Goal: Task Accomplishment & Management: Manage account settings

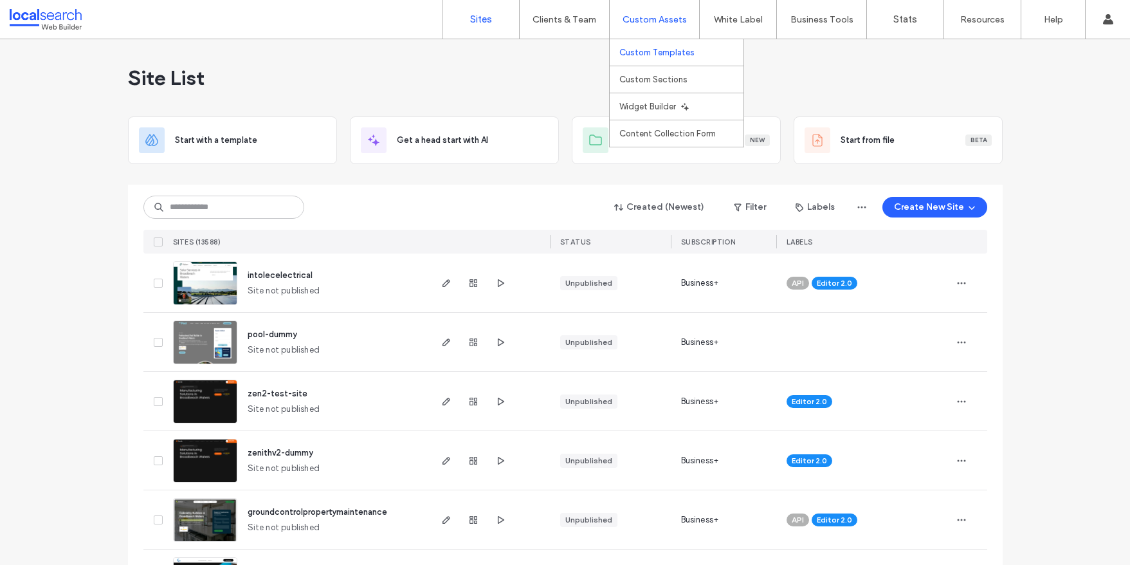
click at [660, 52] on label "Custom Templates" at bounding box center [656, 53] width 75 height 10
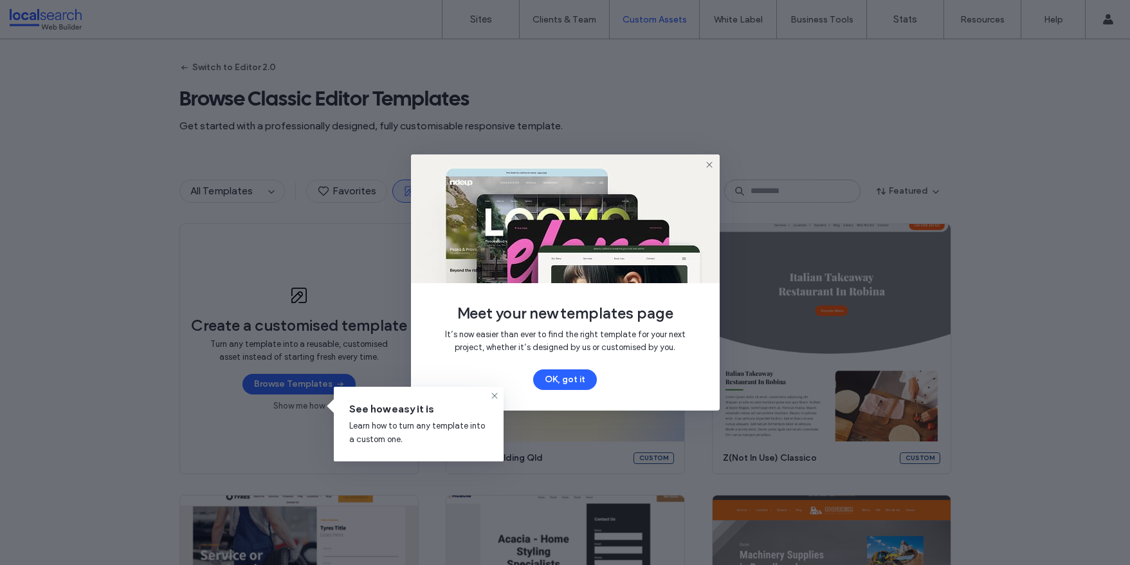
click at [707, 167] on icon at bounding box center [709, 164] width 10 height 10
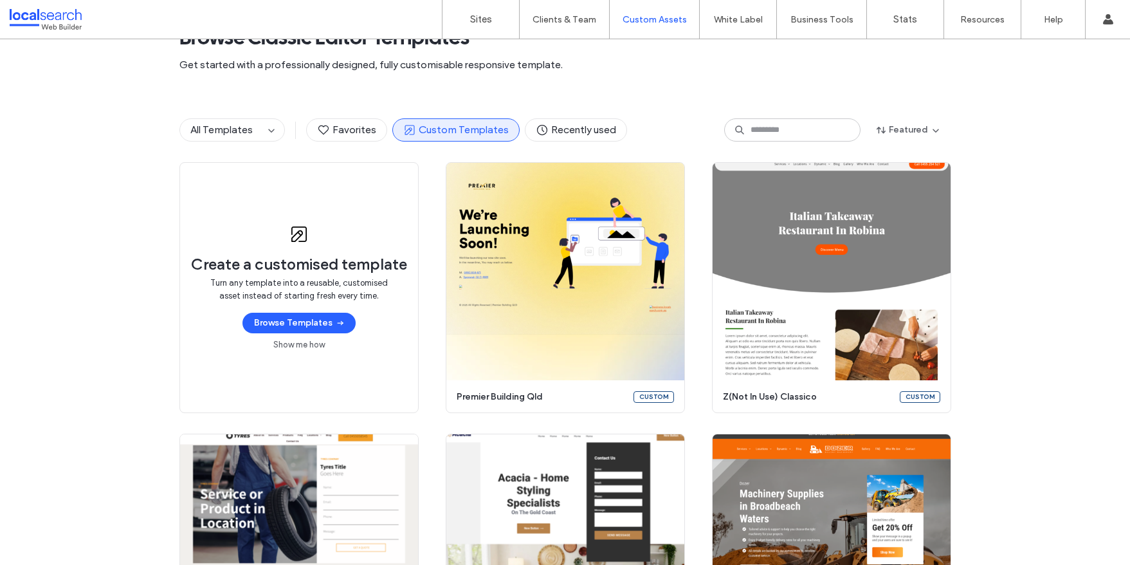
scroll to position [14, 0]
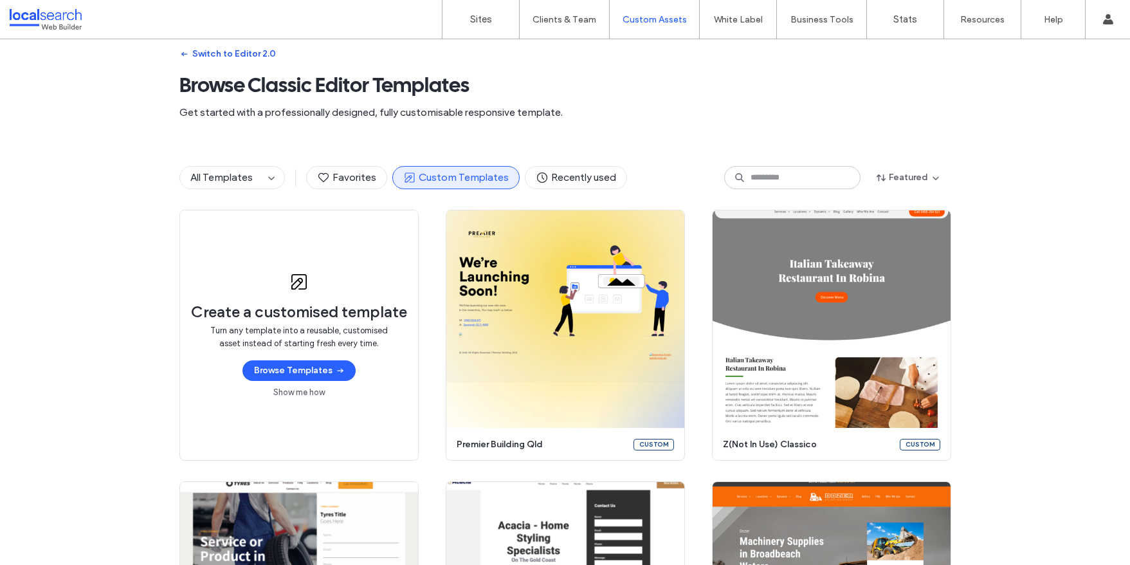
click at [204, 53] on button "Switch to Editor 2.0" at bounding box center [227, 54] width 96 height 21
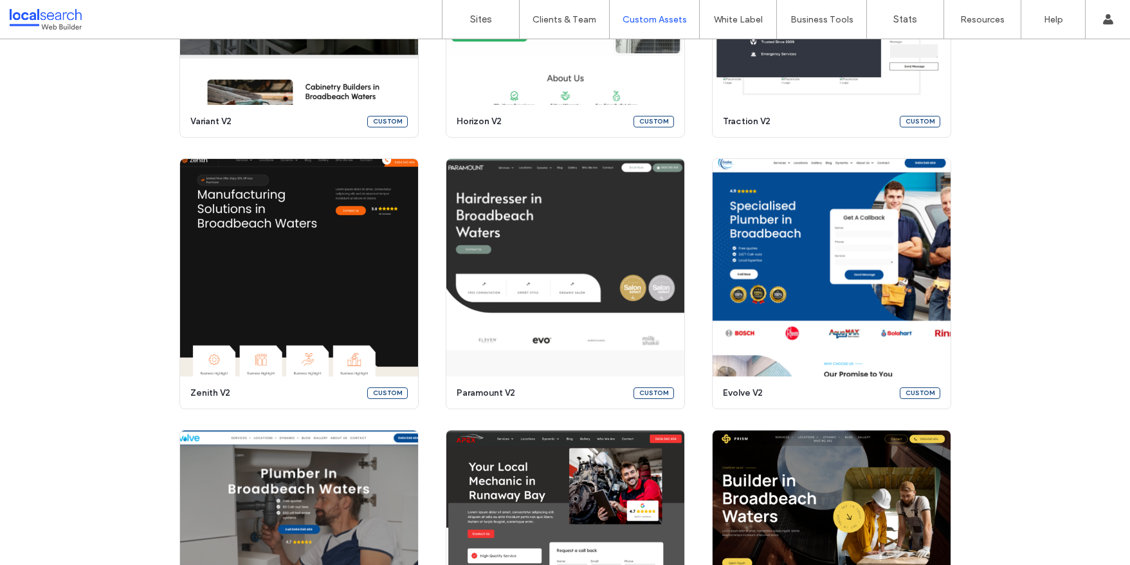
scroll to position [552, 0]
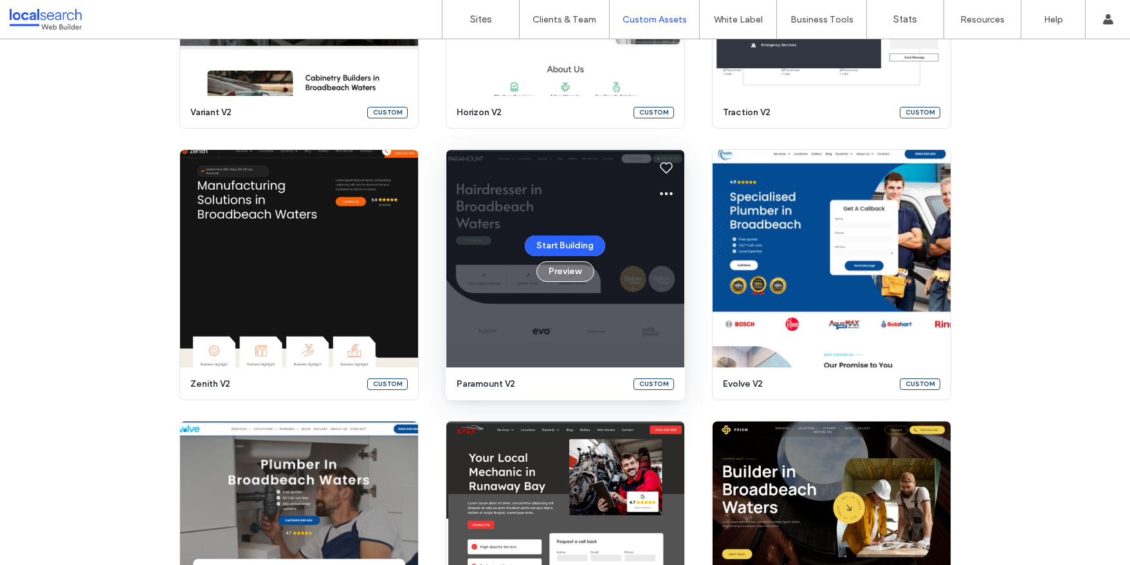
click at [567, 268] on button "Preview" at bounding box center [565, 271] width 58 height 21
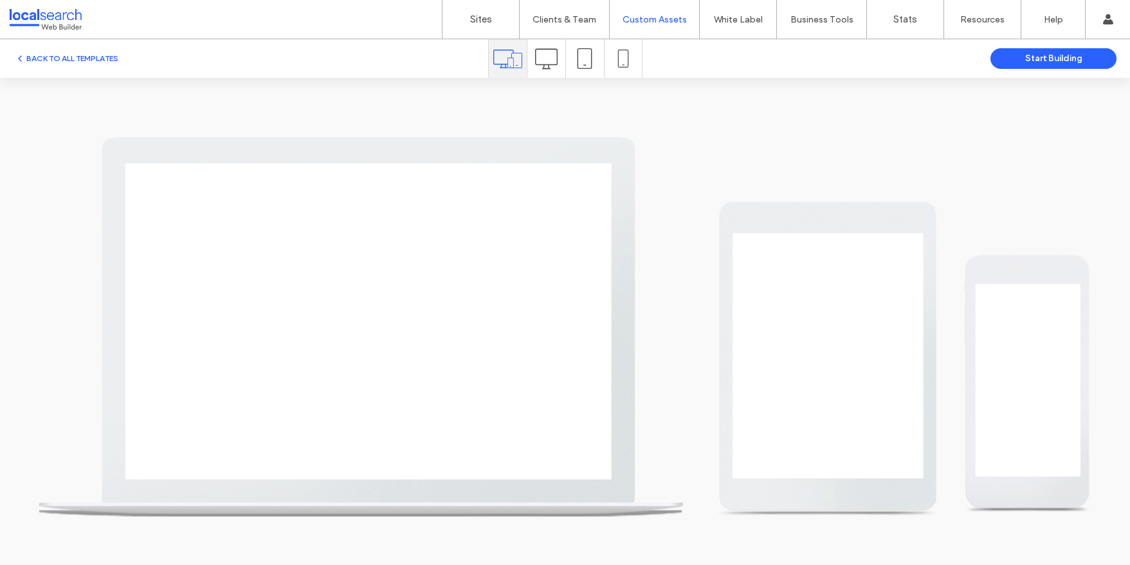
click at [625, 60] on icon at bounding box center [623, 59] width 18 height 18
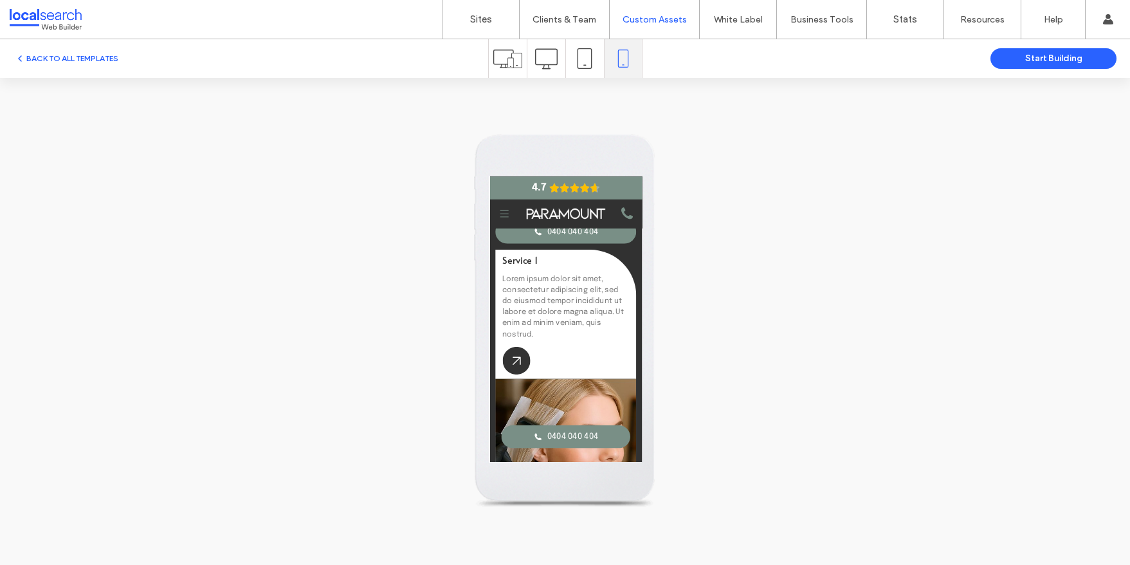
scroll to position [1733, 0]
click at [48, 55] on button "BACK TO ALL TEMPLATES" at bounding box center [67, 58] width 104 height 15
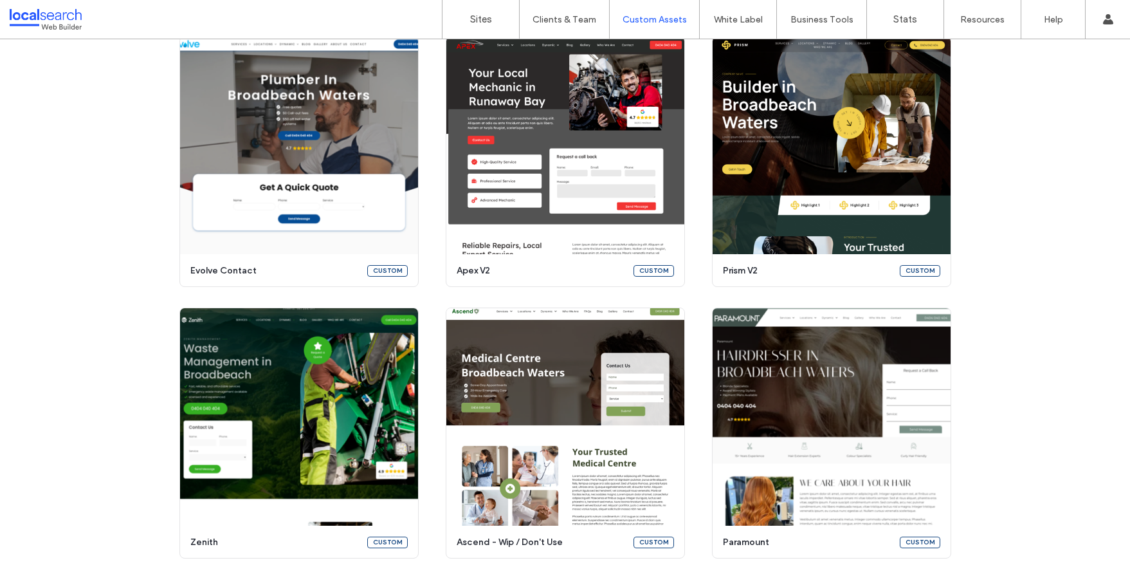
scroll to position [939, 0]
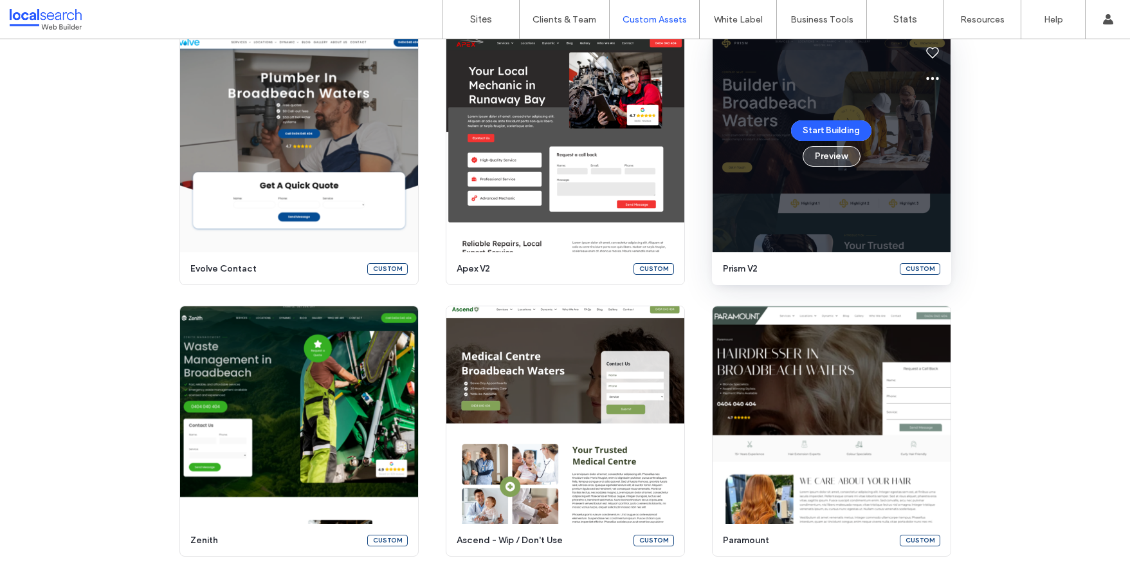
click at [819, 153] on button "Preview" at bounding box center [832, 156] width 58 height 21
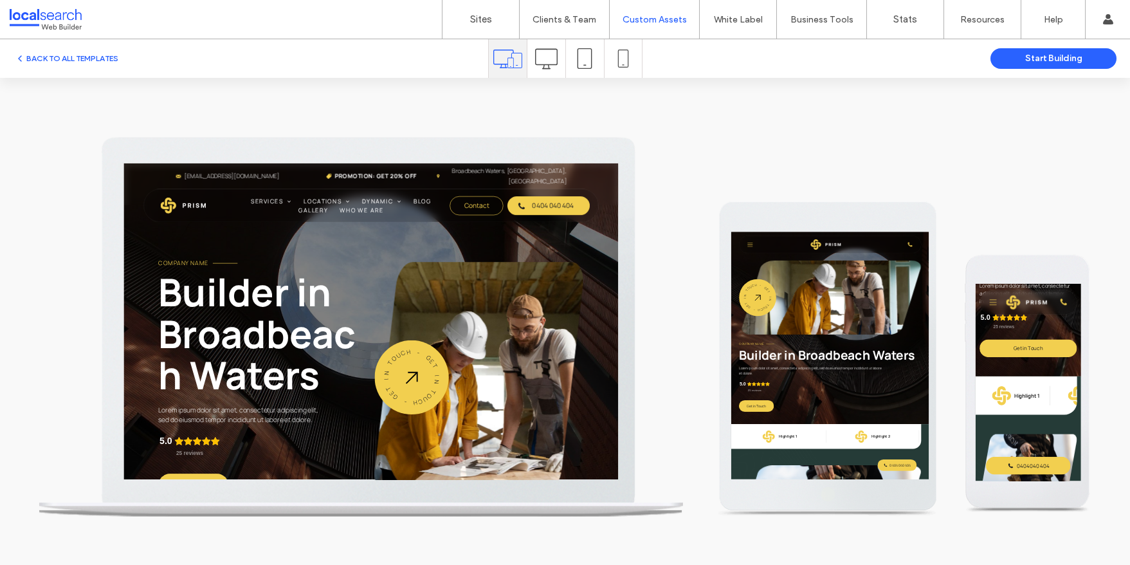
scroll to position [242, 0]
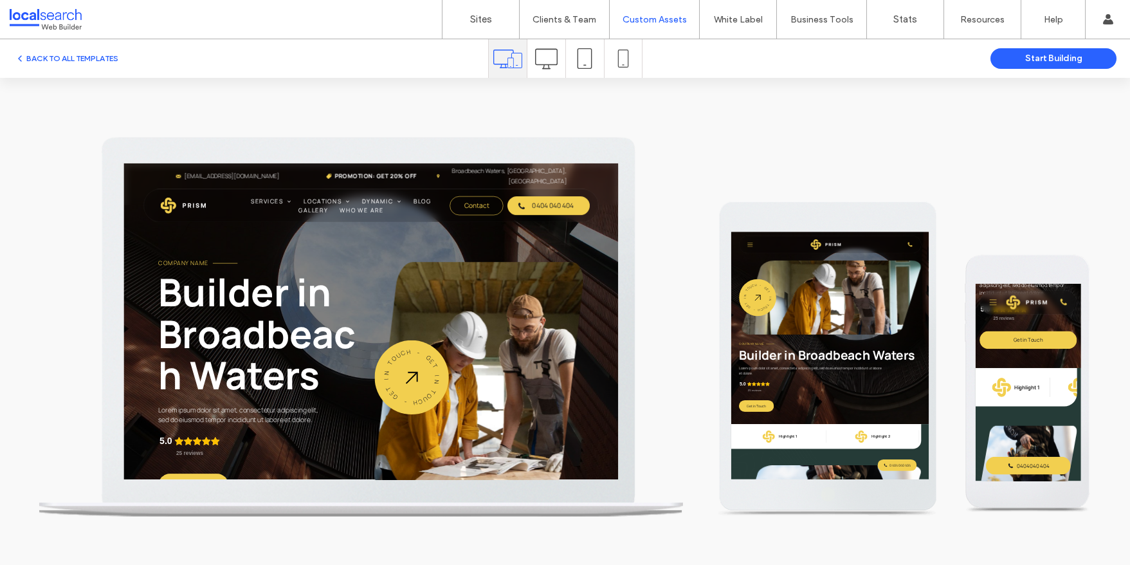
click at [624, 60] on icon at bounding box center [623, 59] width 18 height 18
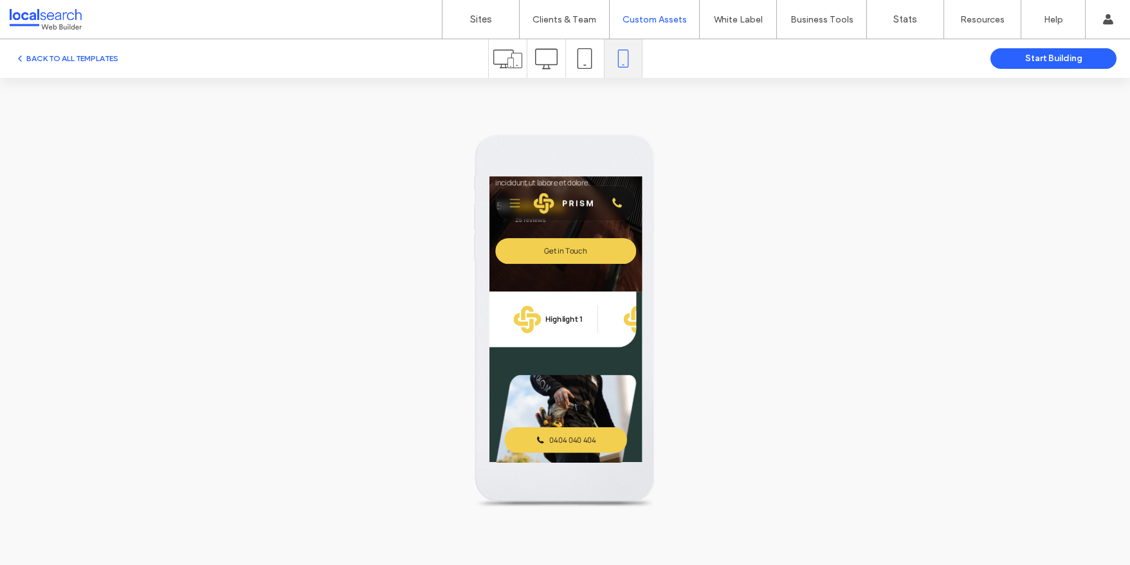
scroll to position [250, 0]
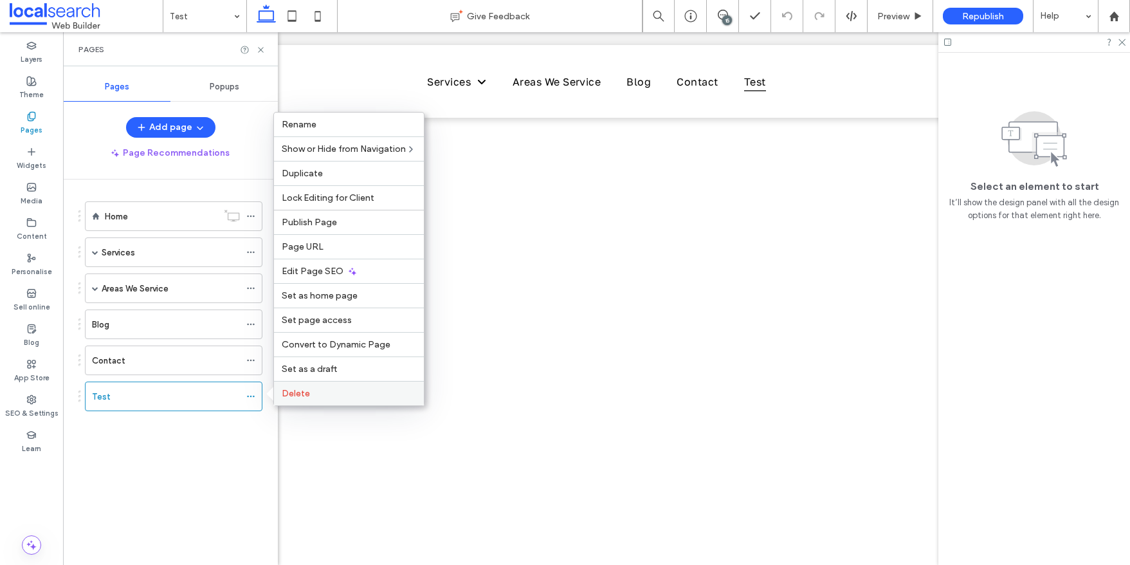
click at [304, 388] on span "Delete" at bounding box center [296, 393] width 28 height 11
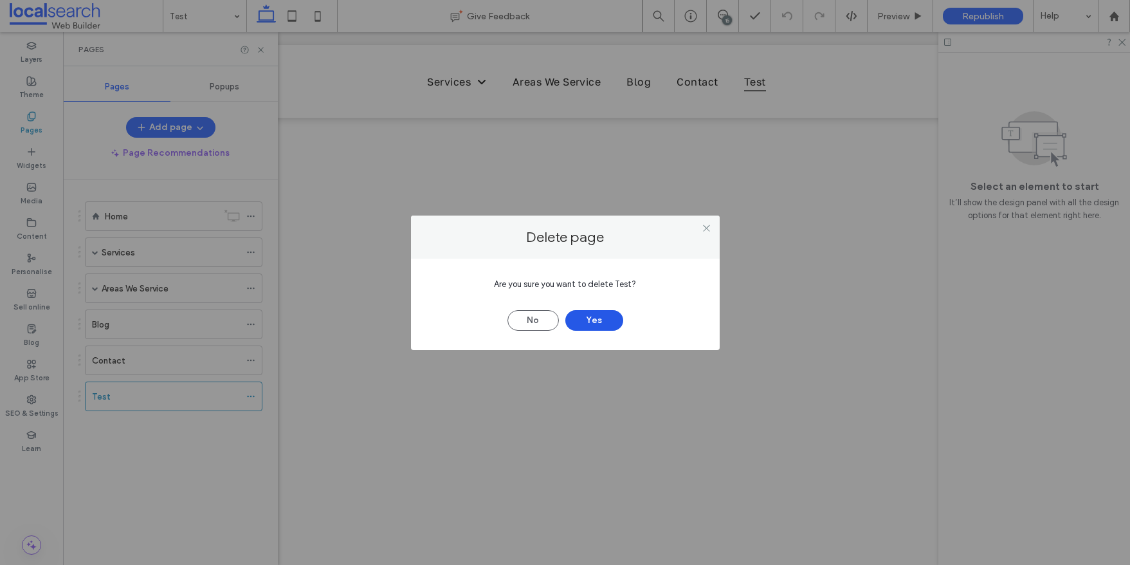
click at [598, 326] on button "Yes" at bounding box center [594, 320] width 58 height 21
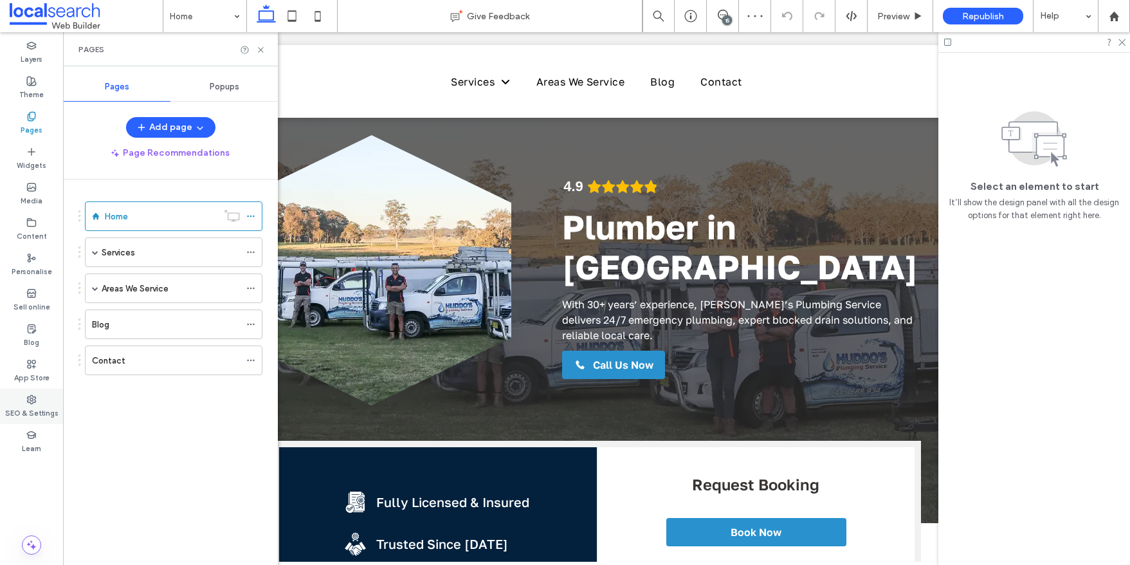
click at [32, 397] on icon at bounding box center [31, 399] width 10 height 10
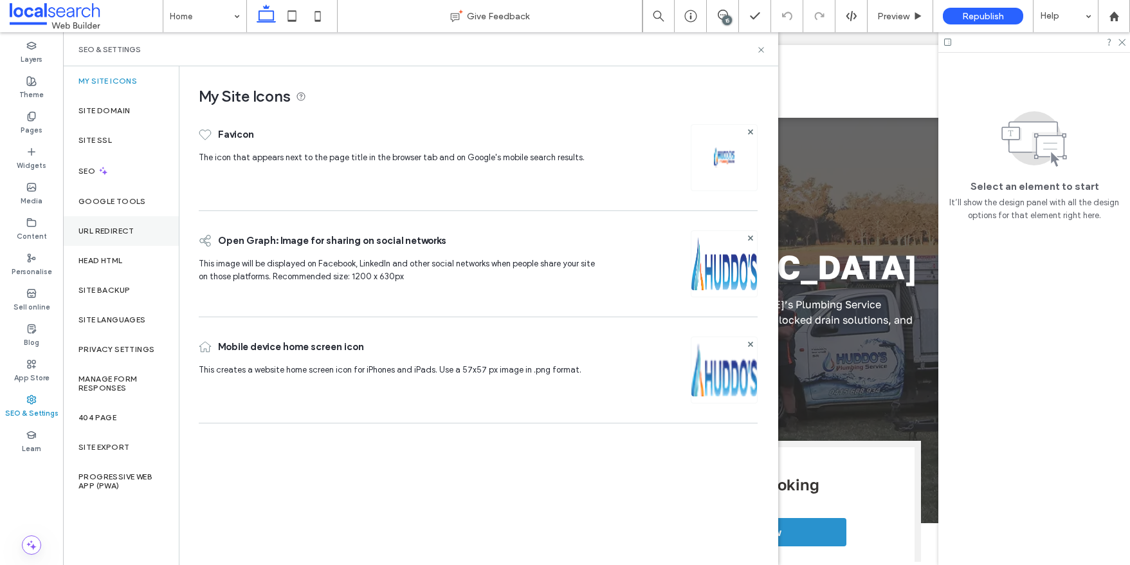
click at [123, 233] on label "URL Redirect" at bounding box center [106, 230] width 56 height 9
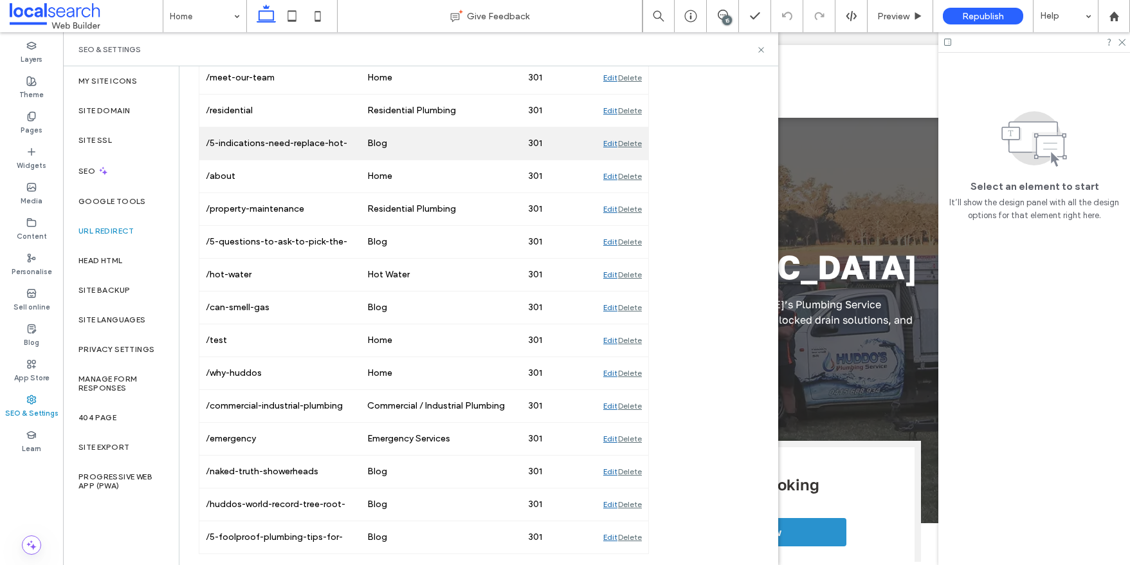
scroll to position [246, 0]
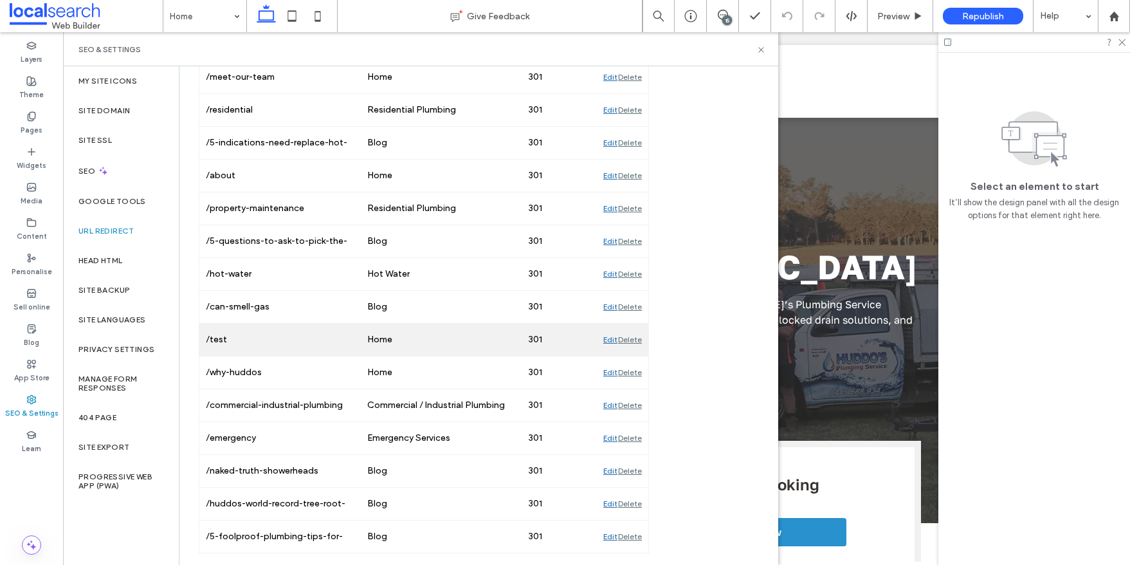
click at [630, 336] on div "Delete" at bounding box center [630, 339] width 24 height 32
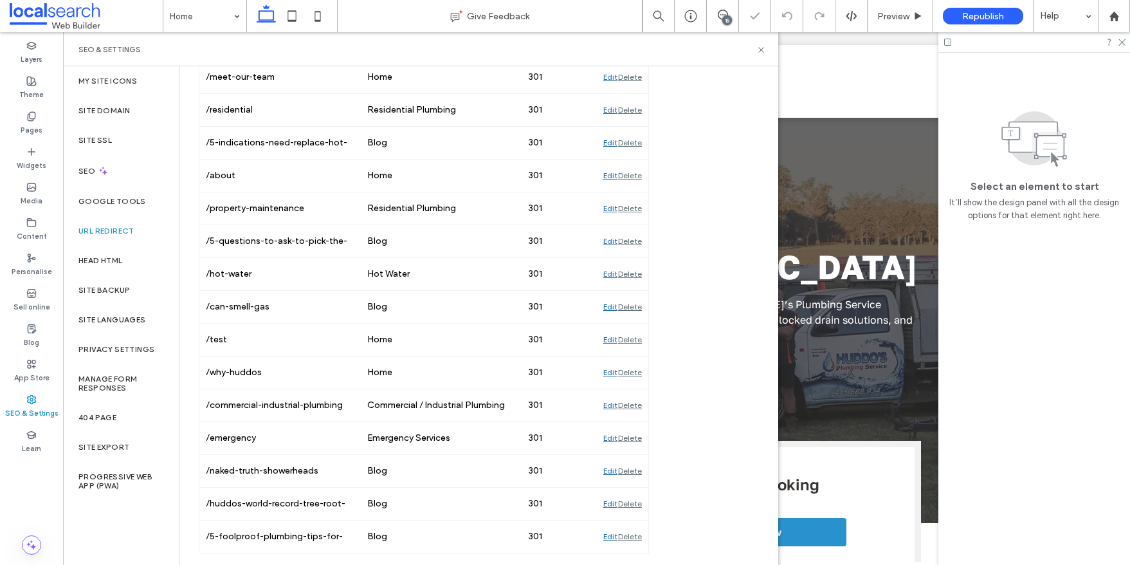
scroll to position [213, 0]
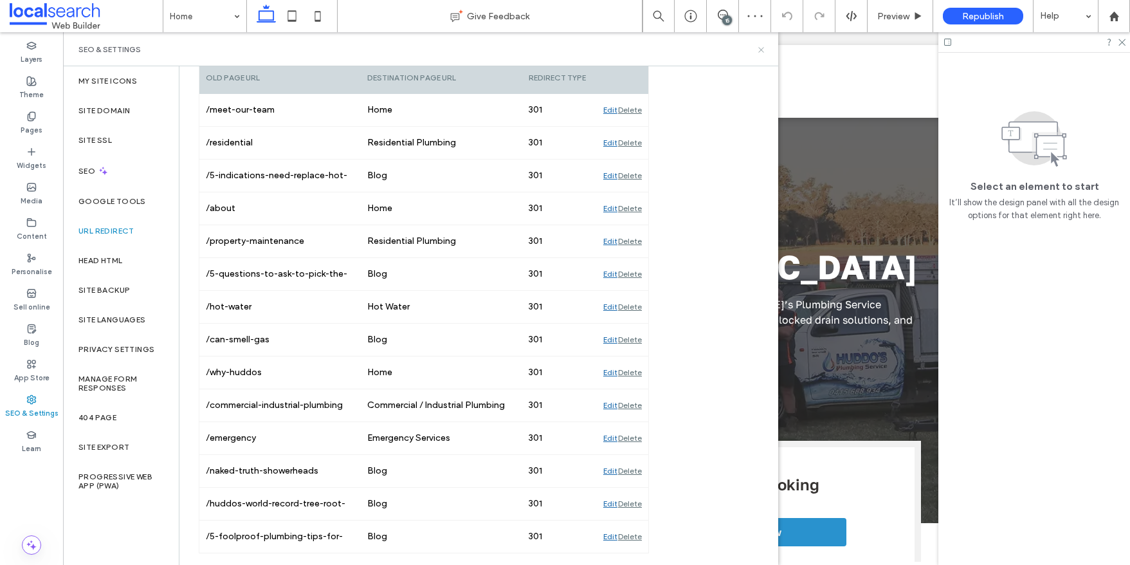
click at [761, 46] on icon at bounding box center [761, 50] width 10 height 10
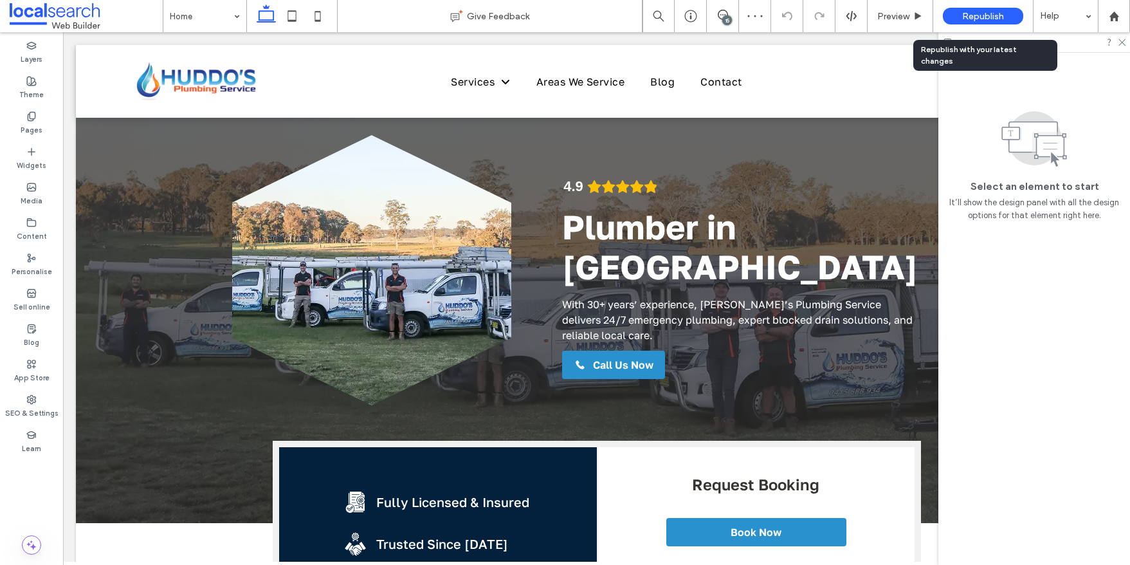
click at [986, 18] on span "Republish" at bounding box center [983, 16] width 42 height 11
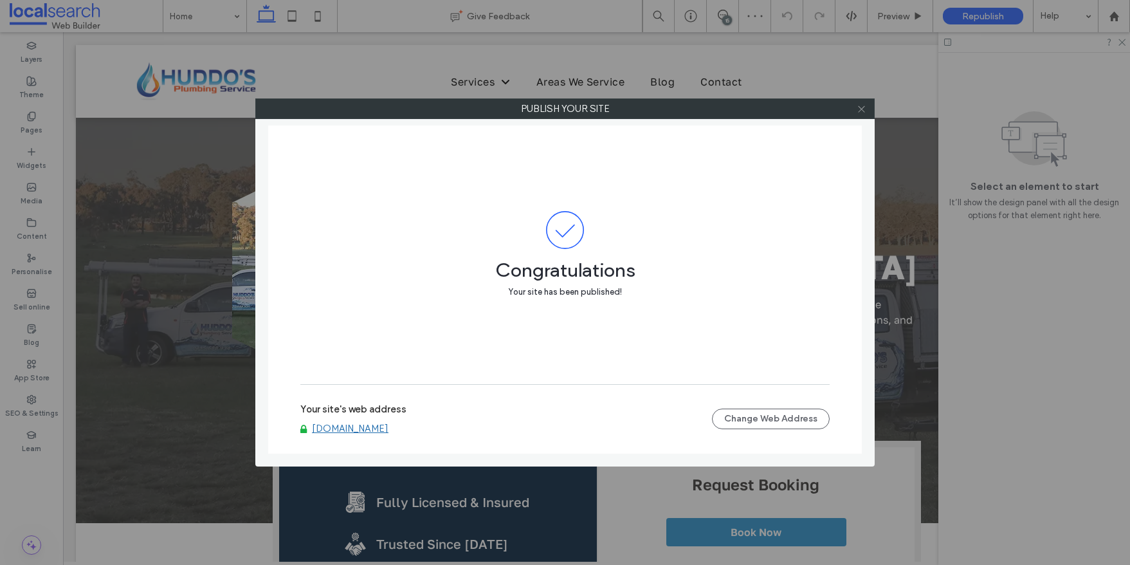
click at [864, 109] on icon at bounding box center [862, 109] width 10 height 10
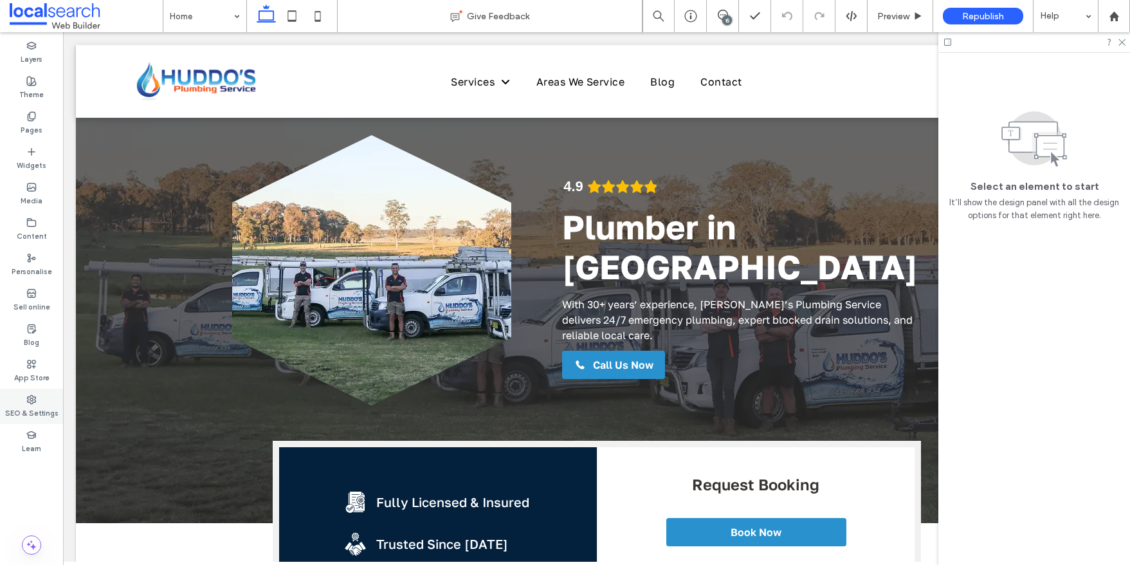
click at [28, 402] on use at bounding box center [32, 399] width 8 height 8
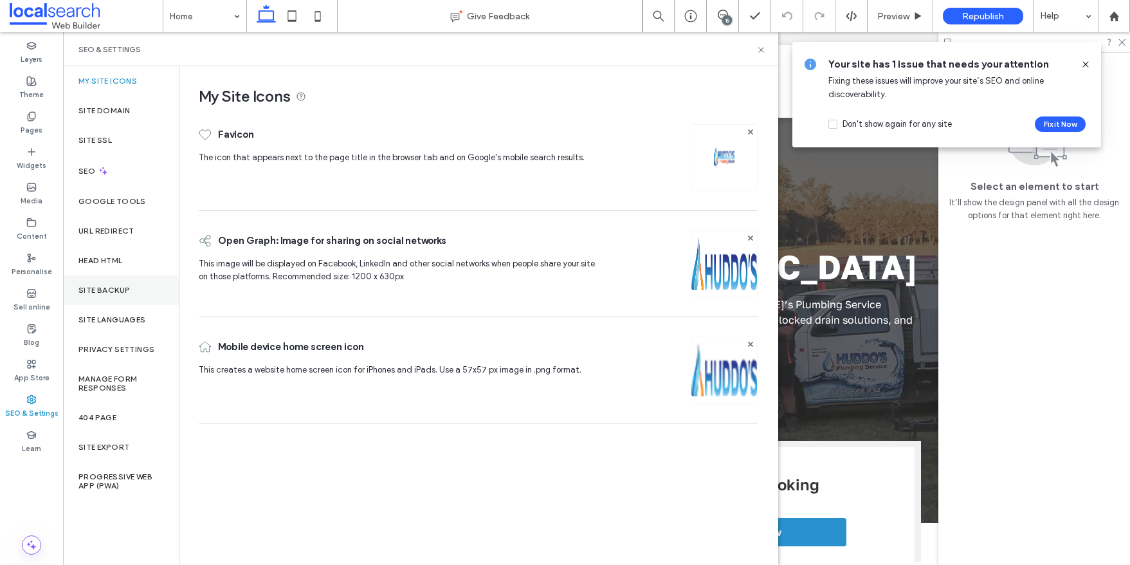
click at [123, 287] on label "Site backup" at bounding box center [103, 290] width 51 height 9
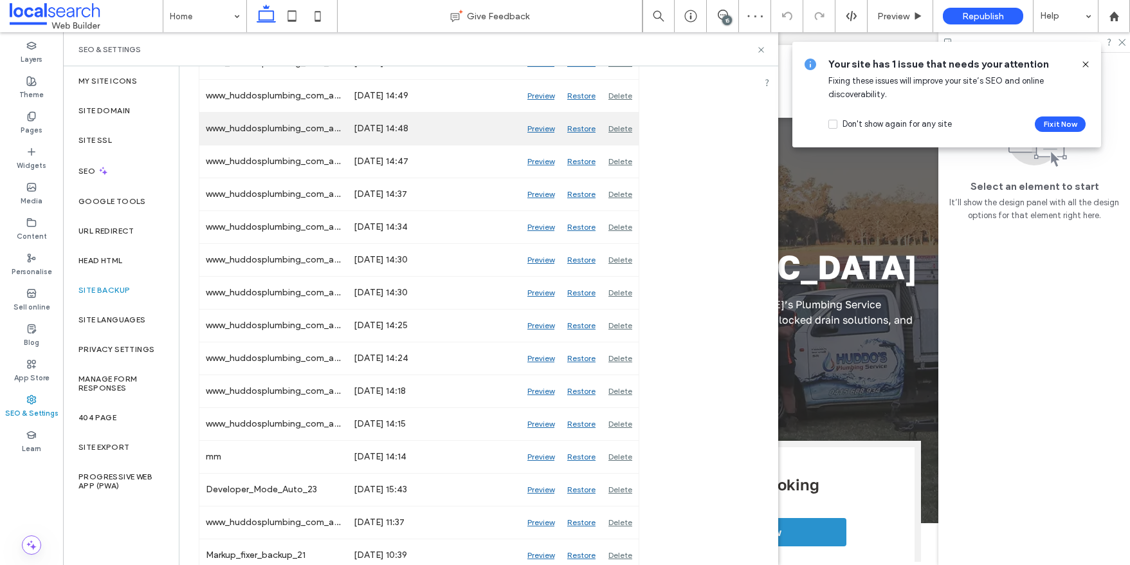
scroll to position [280, 0]
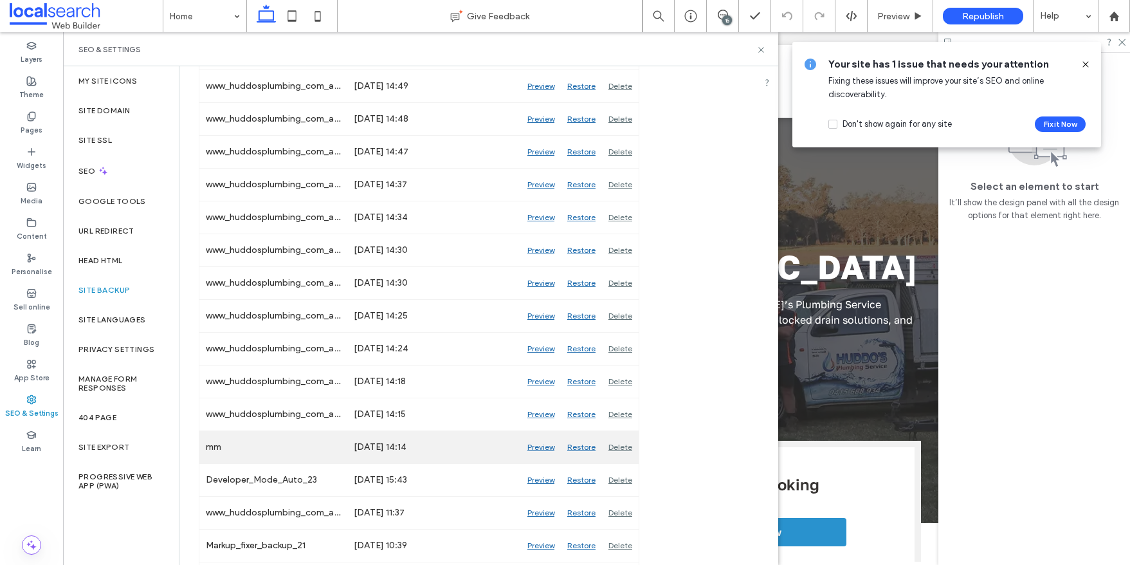
click at [584, 445] on div "Restore" at bounding box center [581, 447] width 41 height 32
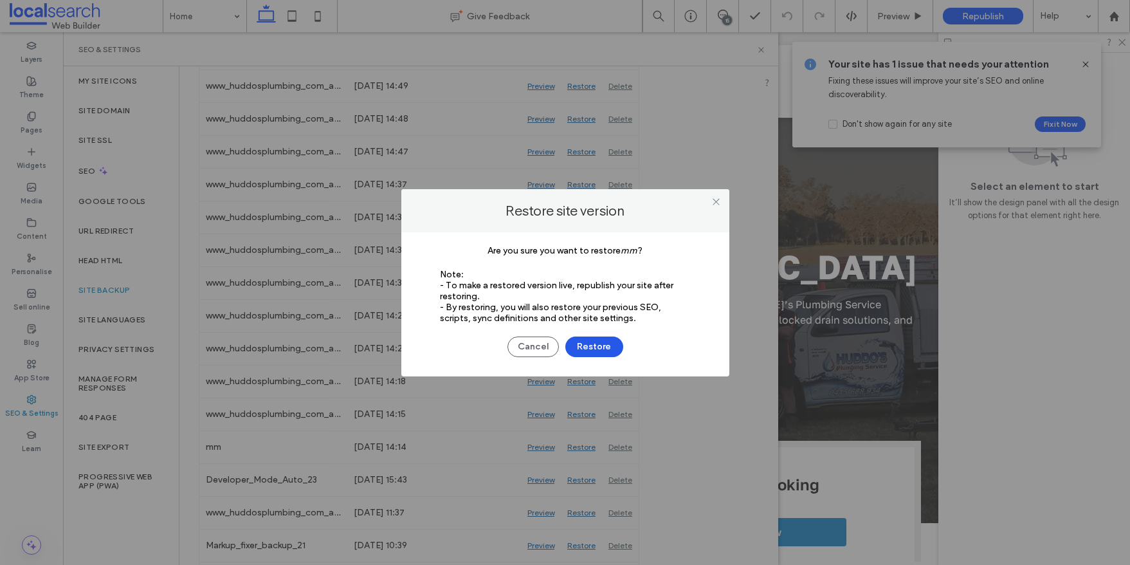
click at [601, 347] on button "Restore" at bounding box center [594, 346] width 58 height 21
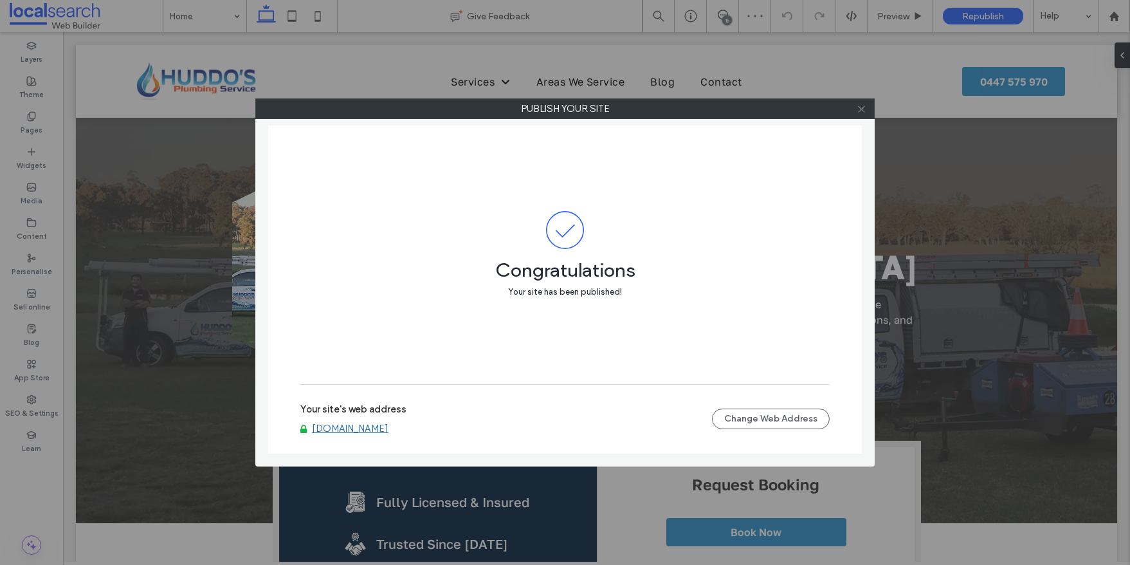
click at [862, 109] on icon at bounding box center [862, 109] width 10 height 10
